Goal: Find specific page/section: Find specific page/section

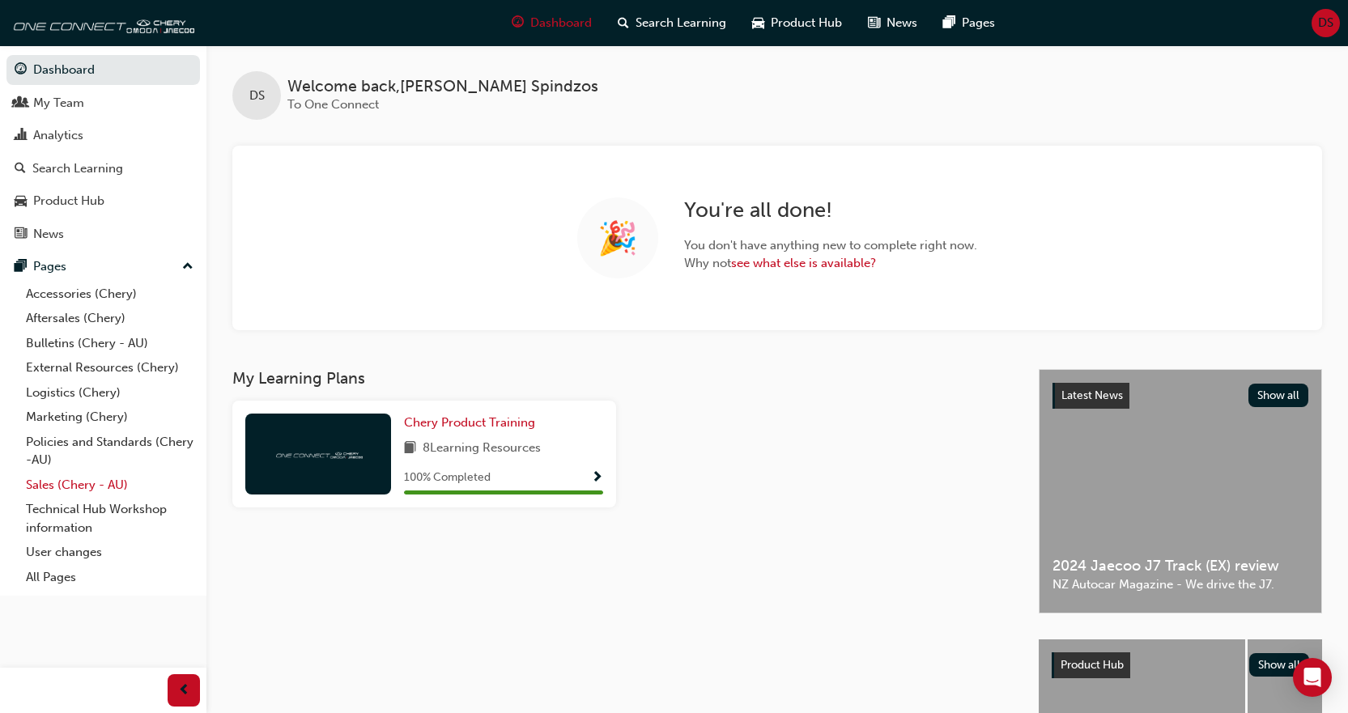
click at [79, 478] on link "Sales (Chery - AU)" at bounding box center [109, 485] width 181 height 25
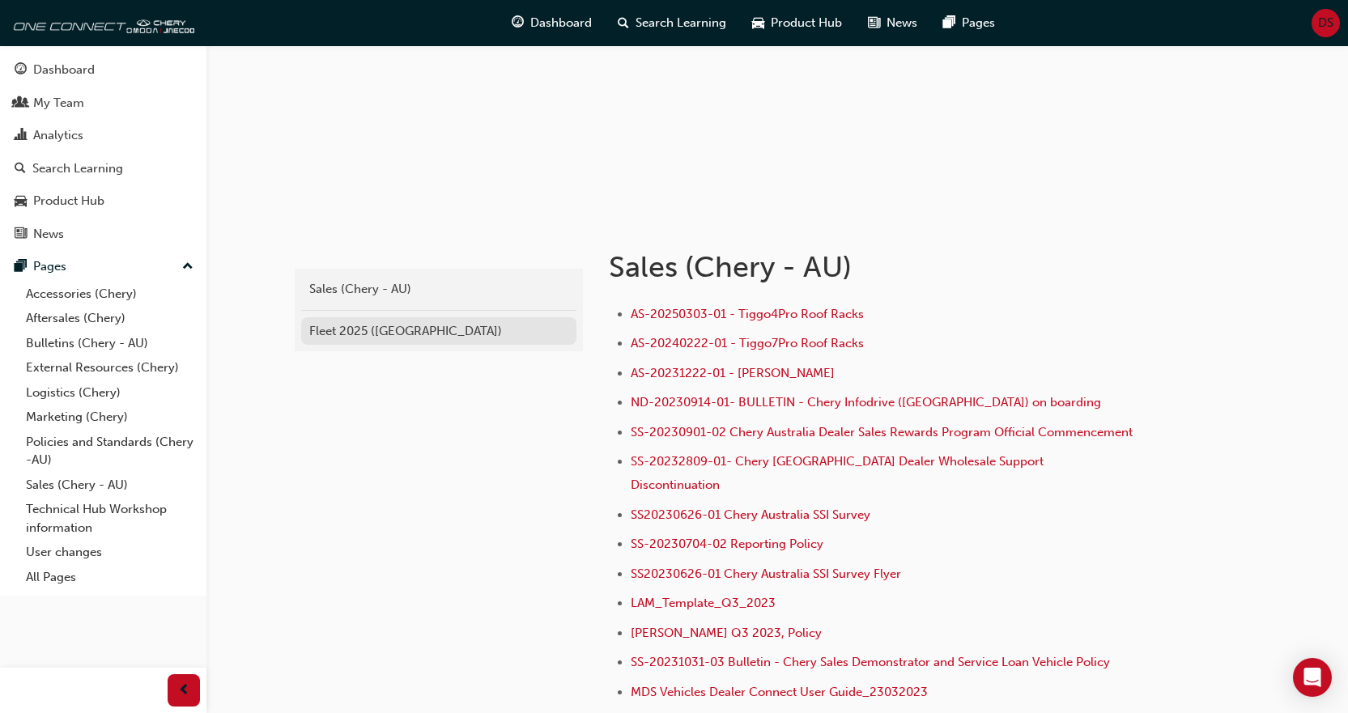
scroll to position [162, 0]
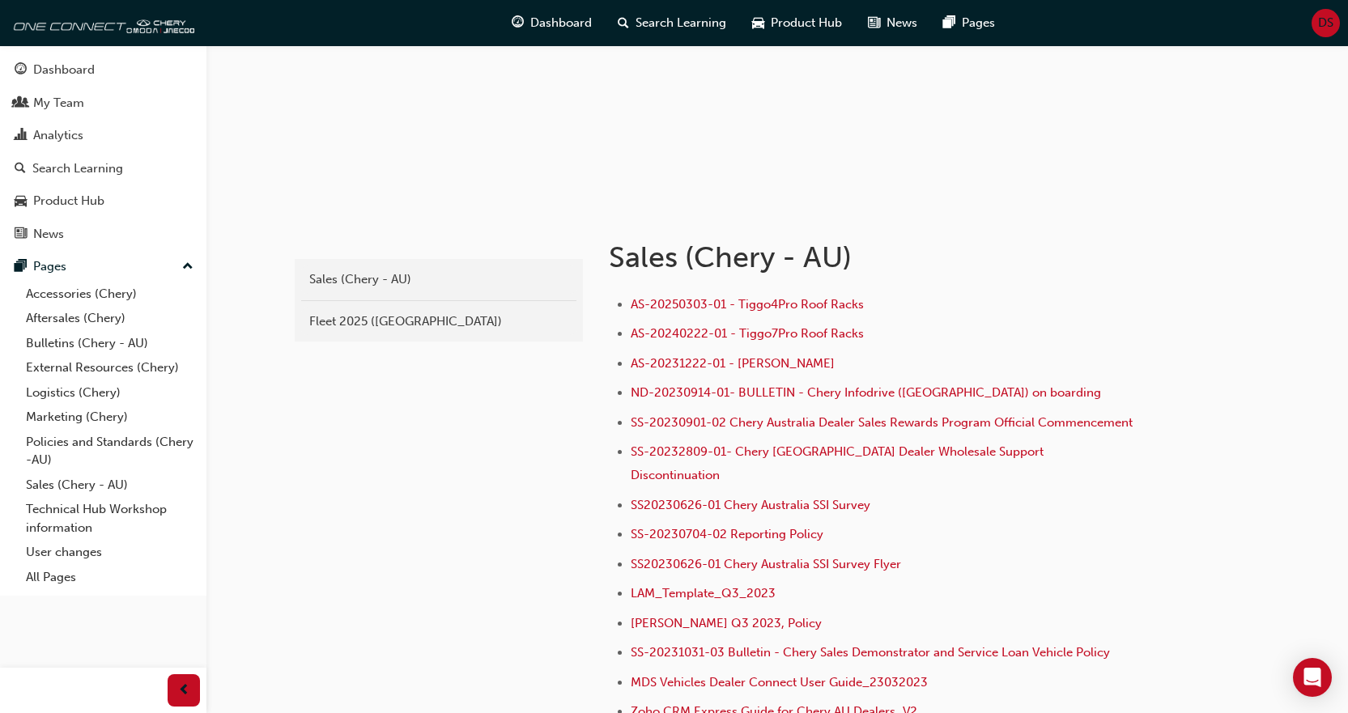
click at [394, 316] on div "Fleet 2025 ([GEOGRAPHIC_DATA])" at bounding box center [438, 322] width 259 height 19
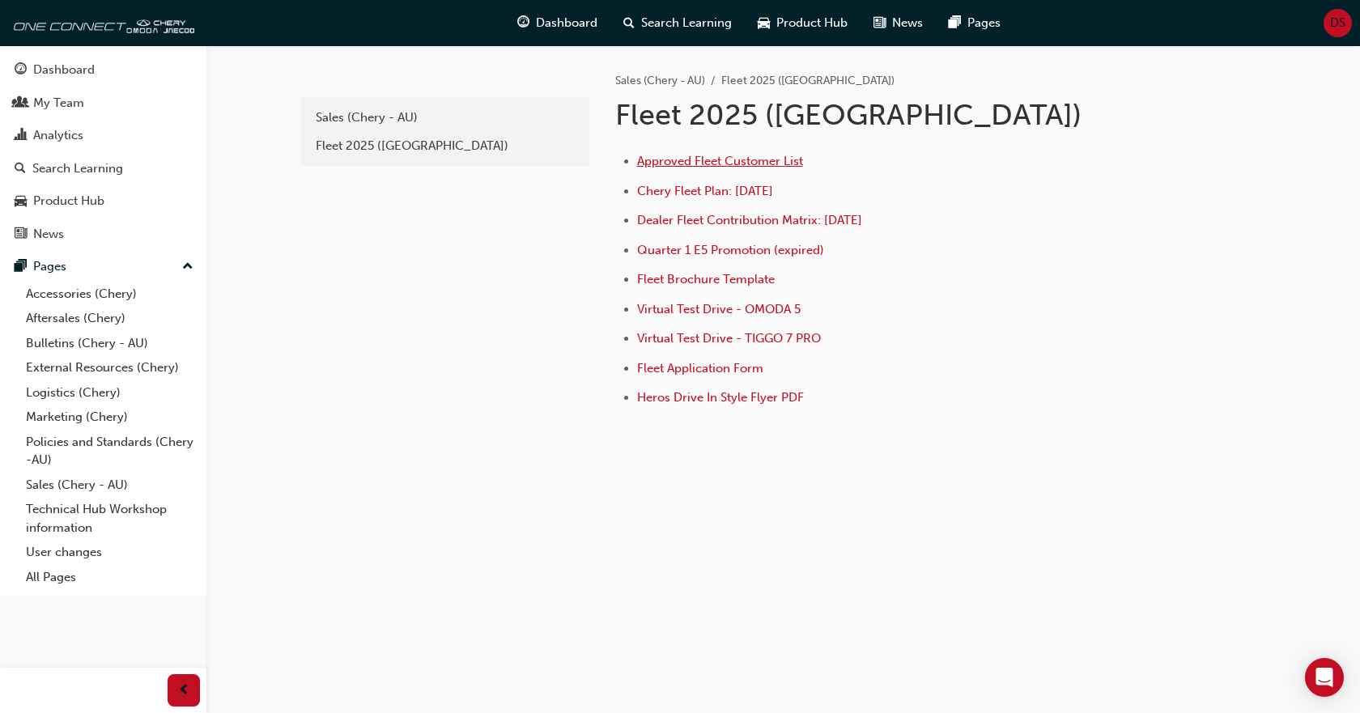
click at [713, 165] on span "Approved Fleet Customer List" at bounding box center [720, 161] width 166 height 15
click at [744, 219] on span "Dealer Fleet Contribution Matrix: [DATE]" at bounding box center [749, 220] width 225 height 15
click at [709, 160] on span "Approved Fleet Customer List" at bounding box center [720, 161] width 166 height 15
click at [721, 220] on span "Dealer Fleet Contribution Matrix: [DATE]" at bounding box center [749, 220] width 225 height 15
click at [712, 166] on span "Approved Fleet Customer List" at bounding box center [720, 161] width 166 height 15
